Goal: Information Seeking & Learning: Learn about a topic

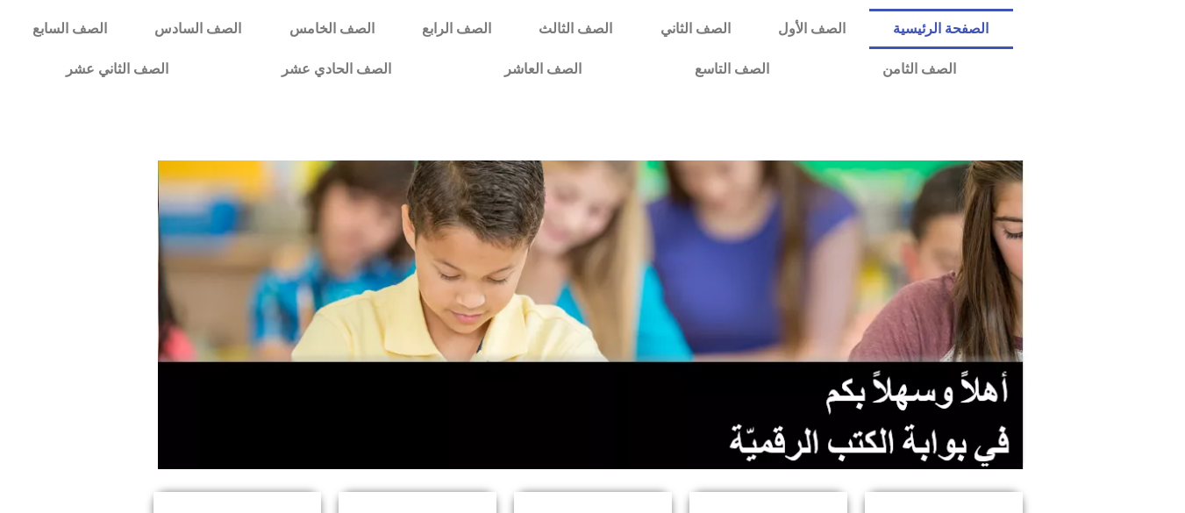
scroll to position [448, 0]
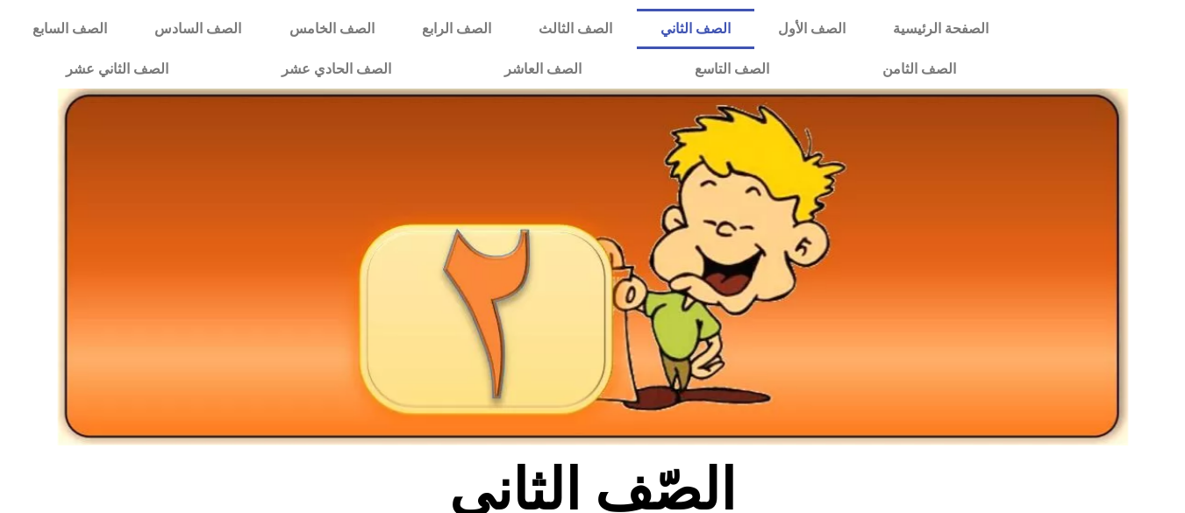
scroll to position [663, 0]
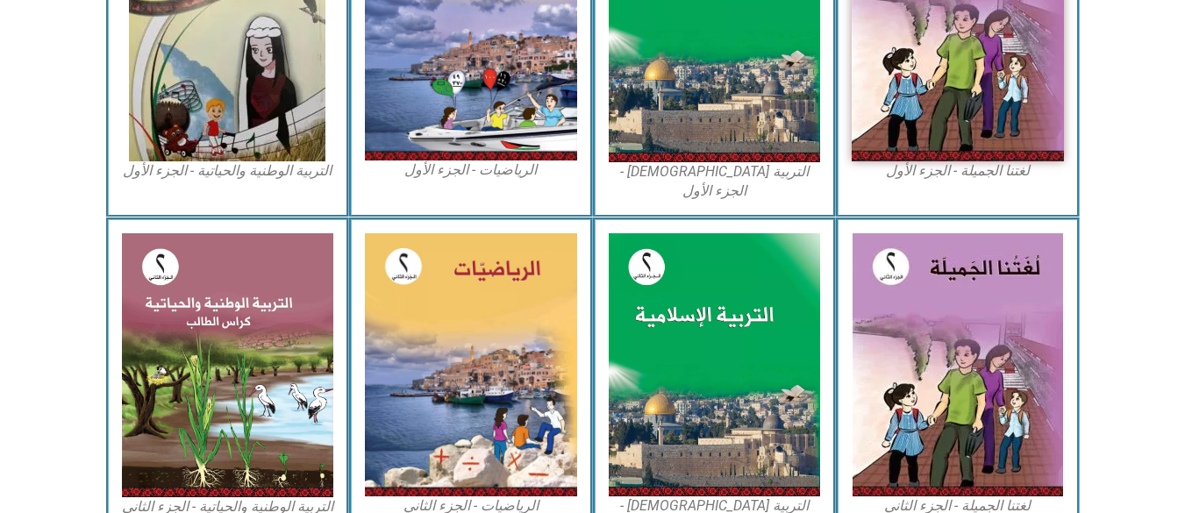
click at [235, 75] on img at bounding box center [227, 29] width 196 height 263
